Goal: Transaction & Acquisition: Purchase product/service

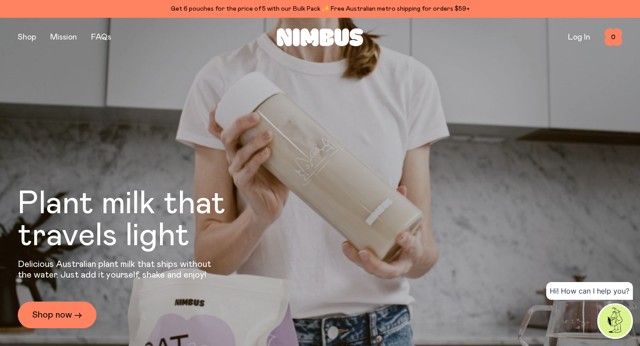
scroll to position [62, 0]
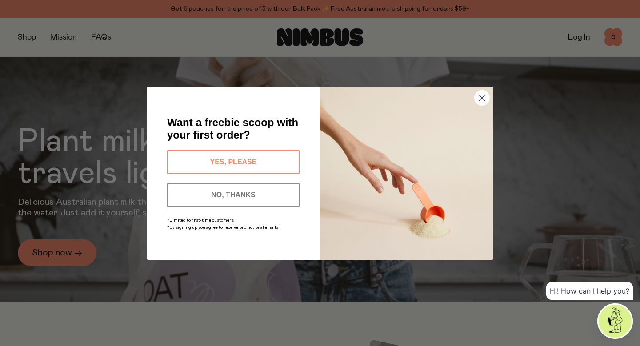
click at [253, 155] on button "YES, PLEASE" at bounding box center [233, 162] width 133 height 24
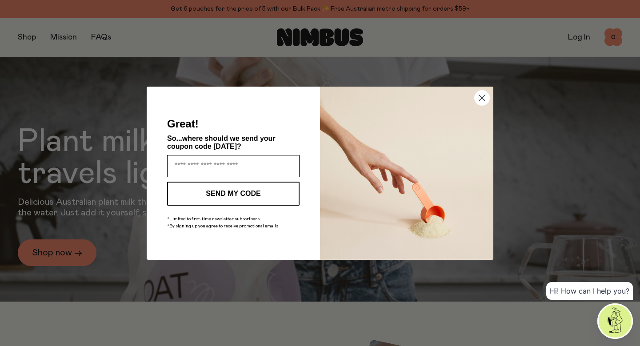
click at [245, 169] on input "Enter your email address" at bounding box center [233, 166] width 133 height 22
type input "**********"
click at [240, 192] on button "SEND MY CODE" at bounding box center [233, 194] width 133 height 24
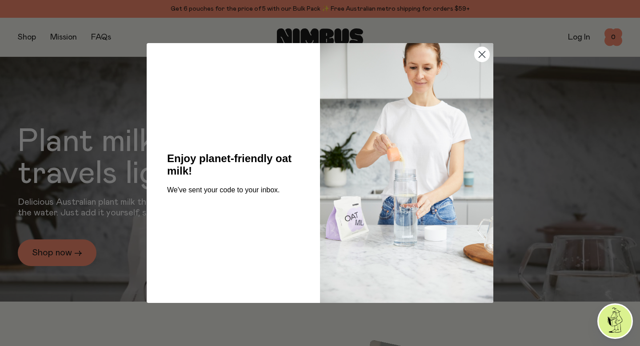
click at [482, 52] on circle "Close dialog" at bounding box center [482, 54] width 15 height 15
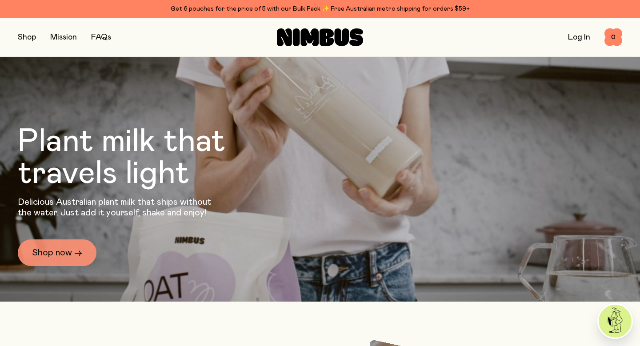
click at [46, 252] on link "Shop now →" at bounding box center [57, 253] width 79 height 27
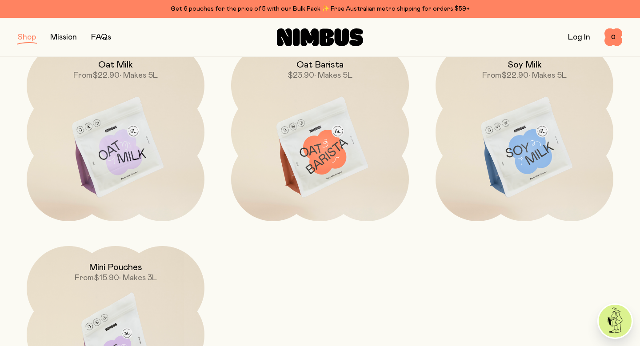
scroll to position [136, 0]
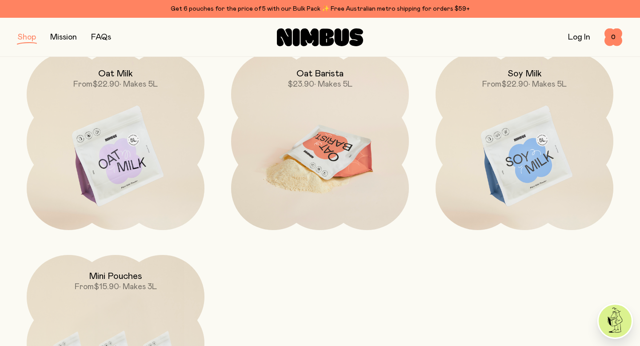
click at [279, 125] on img at bounding box center [320, 156] width 178 height 209
